Goal: Find specific page/section: Find specific page/section

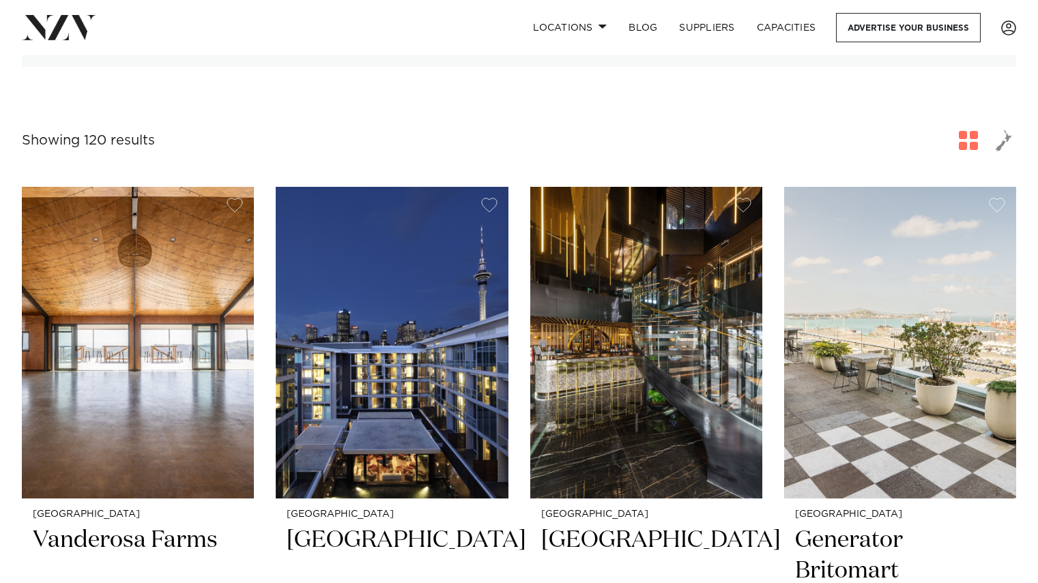
scroll to position [426, 0]
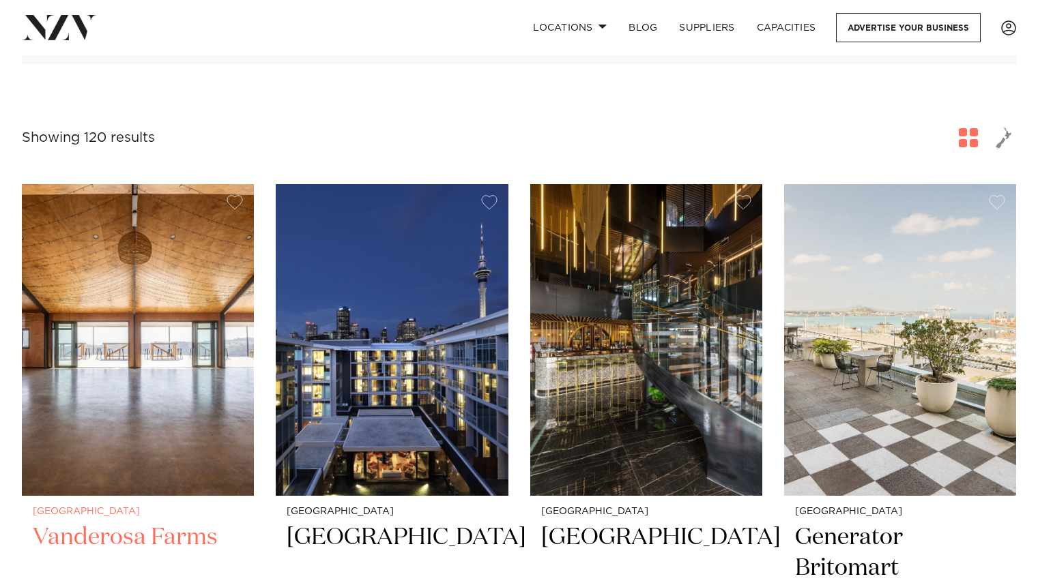
click at [183, 368] on img at bounding box center [138, 339] width 232 height 311
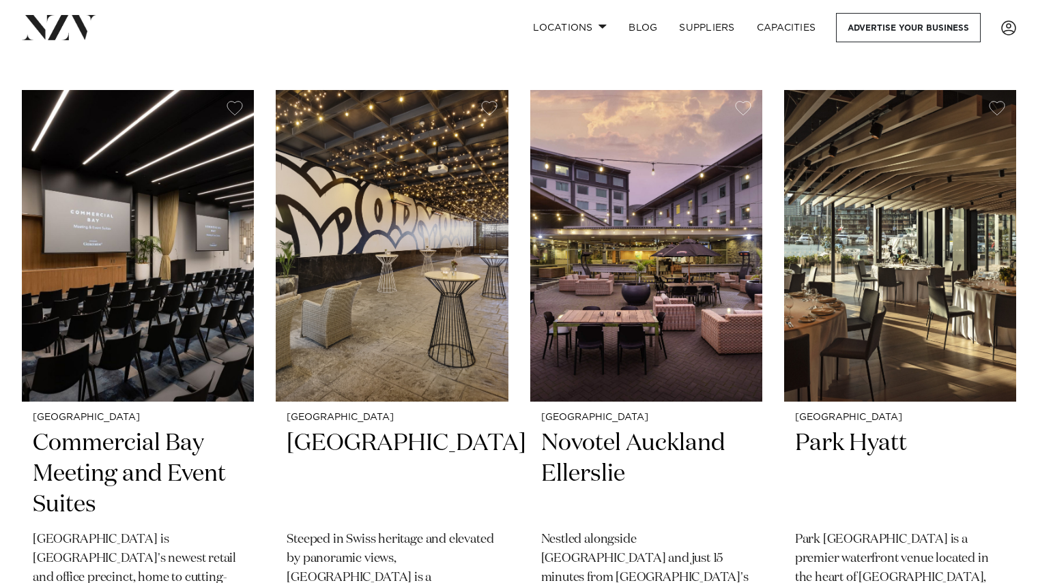
scroll to position [4194, 0]
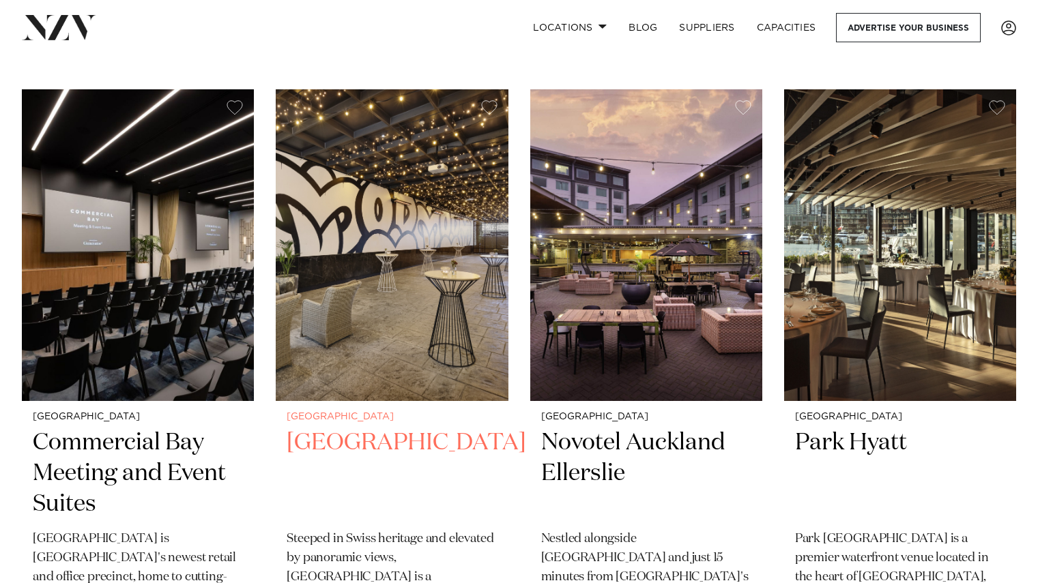
click at [388, 284] on img at bounding box center [392, 244] width 232 height 311
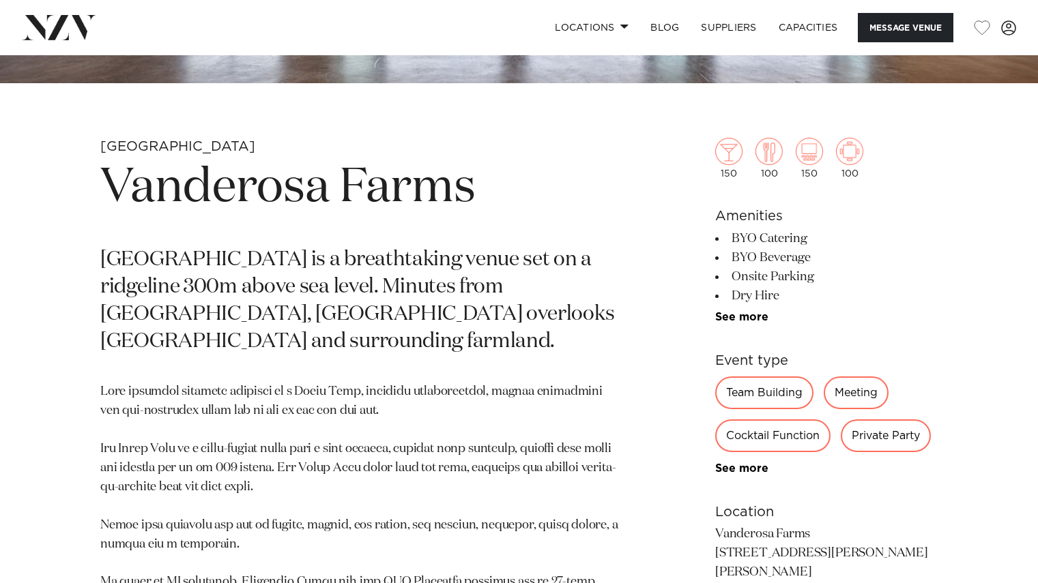
scroll to position [662, 0]
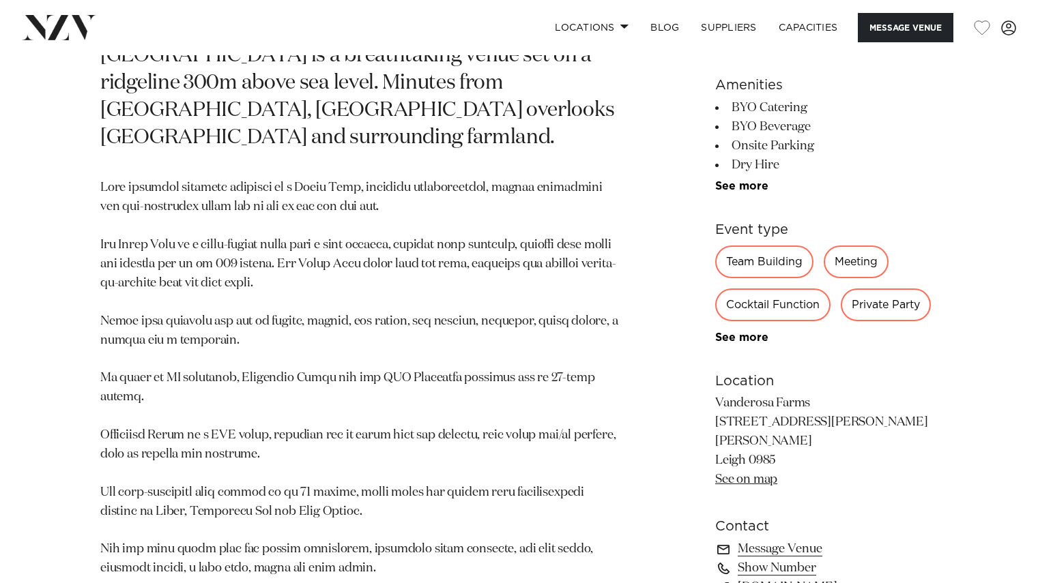
click at [859, 453] on p "Vanderosa Farms 400 Rodney Road, Leigh Leigh 0985 See on map" at bounding box center [826, 441] width 222 height 95
click at [753, 343] on link "See more" at bounding box center [768, 337] width 106 height 11
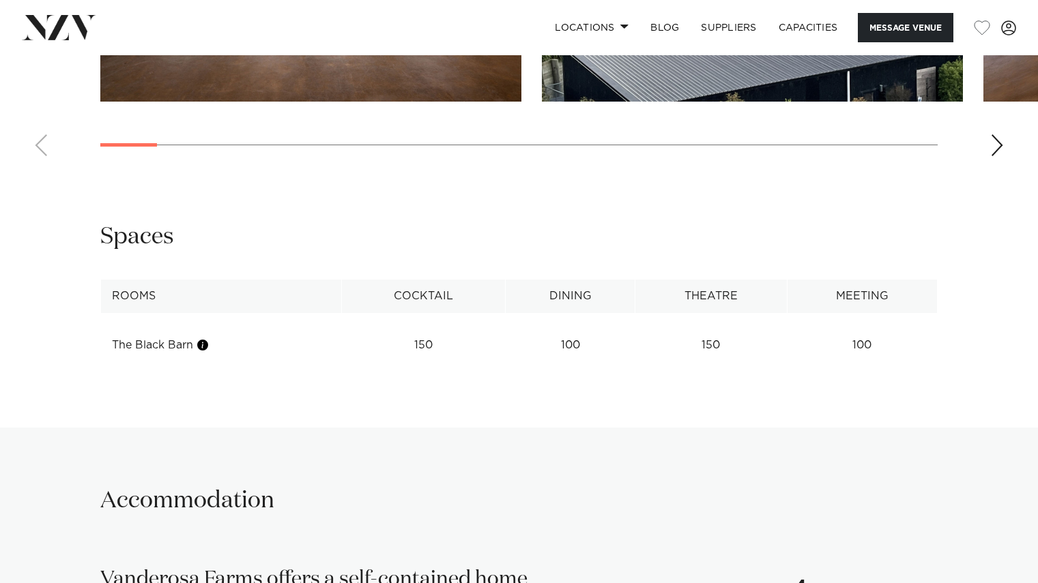
scroll to position [1686, 0]
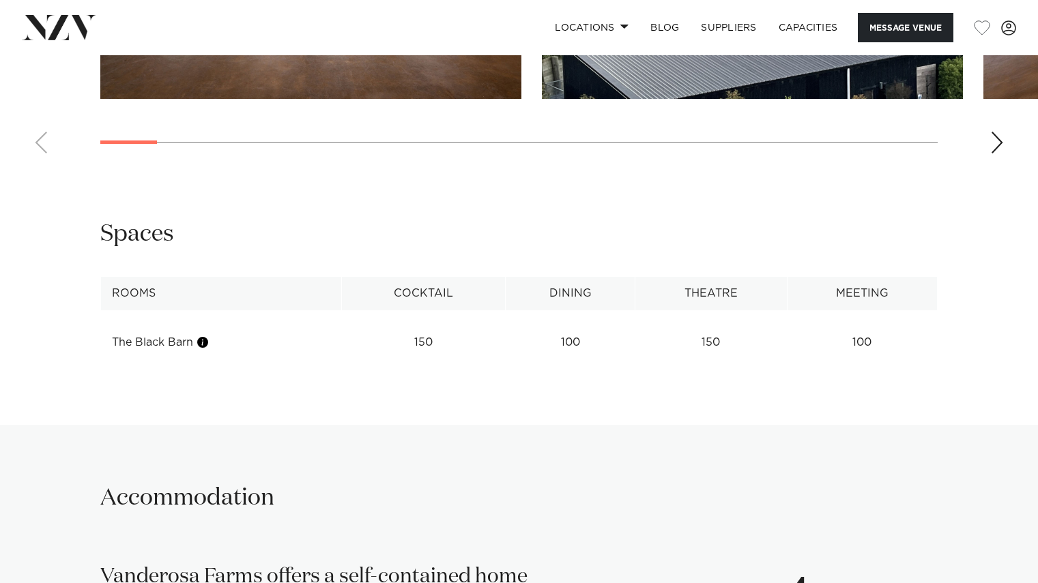
click at [152, 326] on td "The Black Barn" at bounding box center [221, 342] width 241 height 33
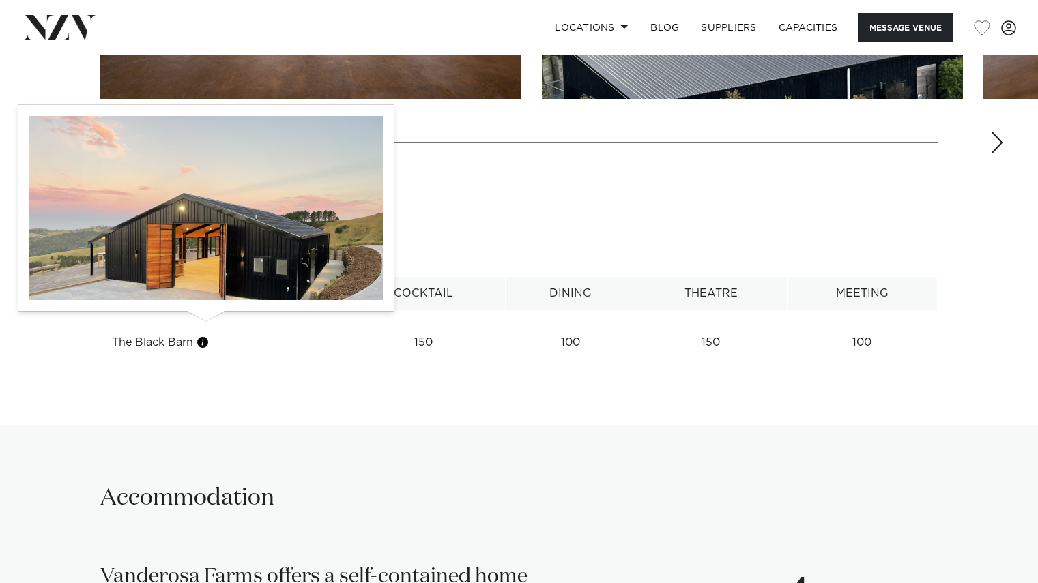
click at [205, 336] on button "button" at bounding box center [203, 343] width 14 height 14
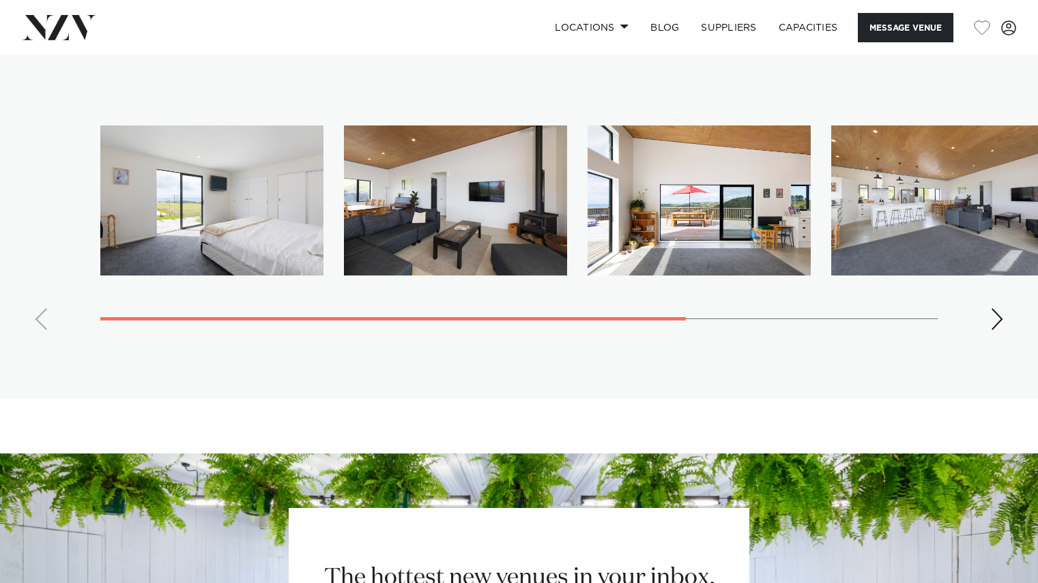
scroll to position [2226, 0]
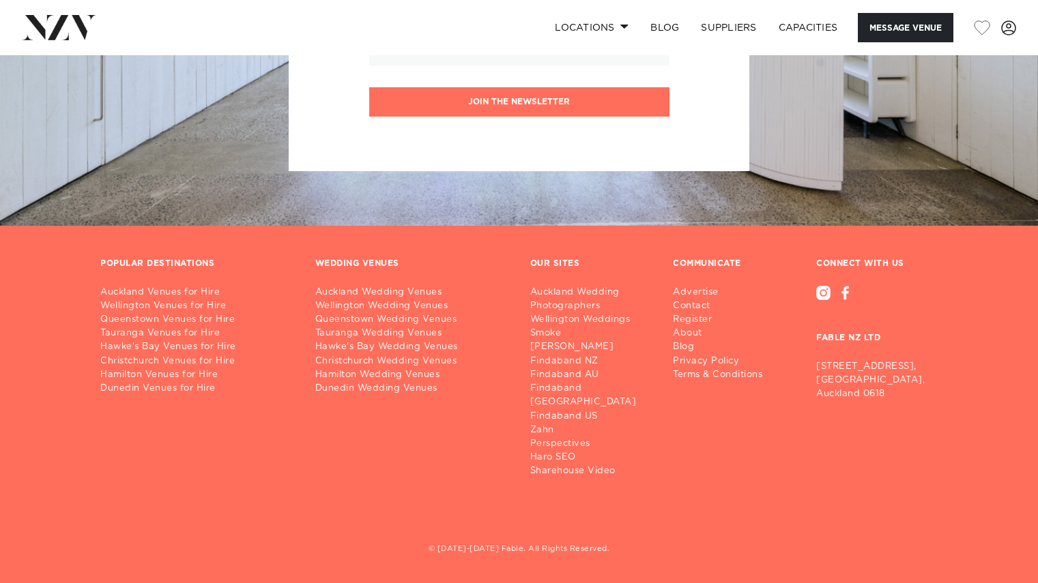
scroll to position [3586, 0]
